Goal: Find specific page/section: Find specific page/section

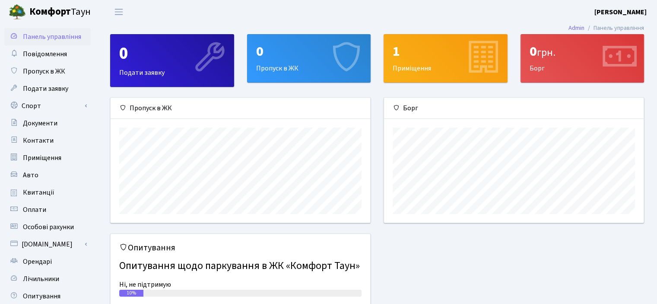
scroll to position [124, 260]
click at [48, 208] on link "Оплати" at bounding box center [47, 209] width 86 height 17
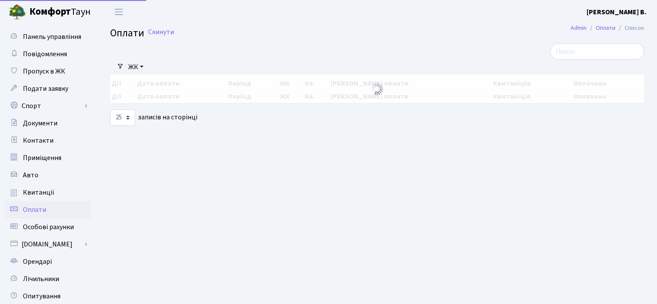
select select "25"
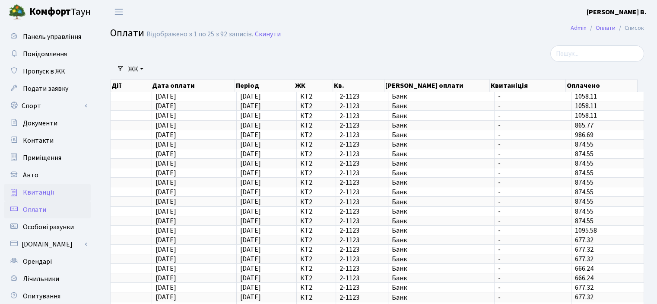
click at [42, 193] on span "Квитанції" at bounding box center [39, 193] width 32 height 10
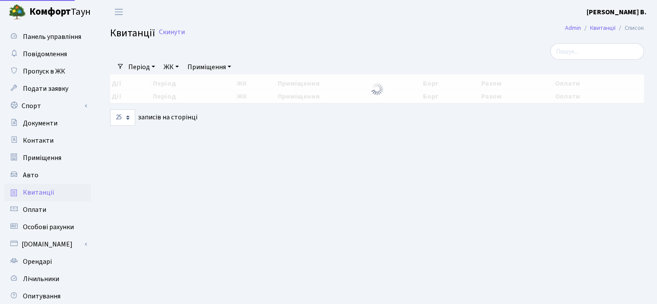
select select "25"
